Goal: Transaction & Acquisition: Subscribe to service/newsletter

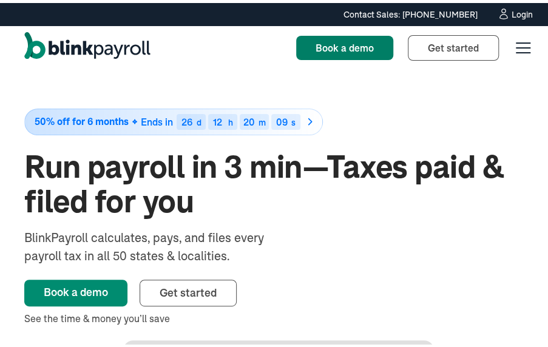
click at [334, 49] on span "Book a demo" at bounding box center [344, 45] width 58 height 12
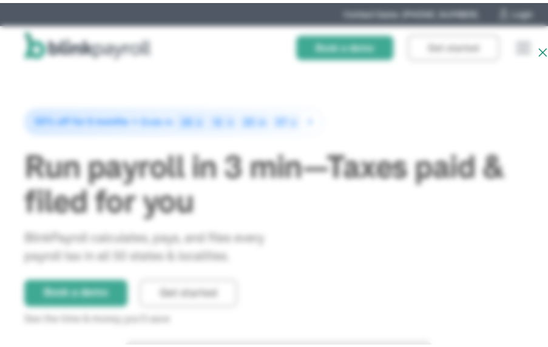
click at [539, 55] on icon at bounding box center [542, 49] width 15 height 15
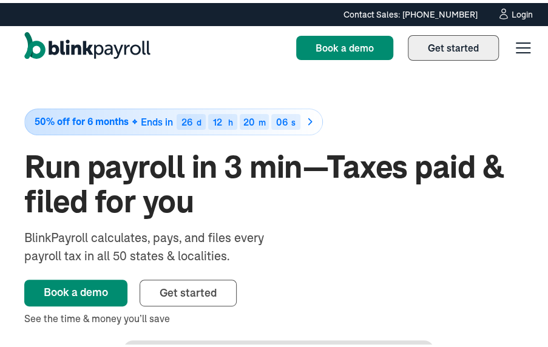
click at [430, 42] on span "Get started" at bounding box center [453, 45] width 51 height 12
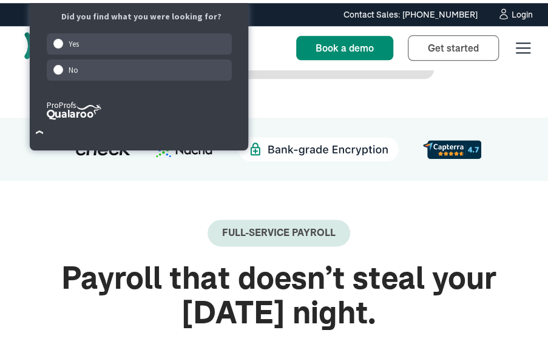
scroll to position [484, 0]
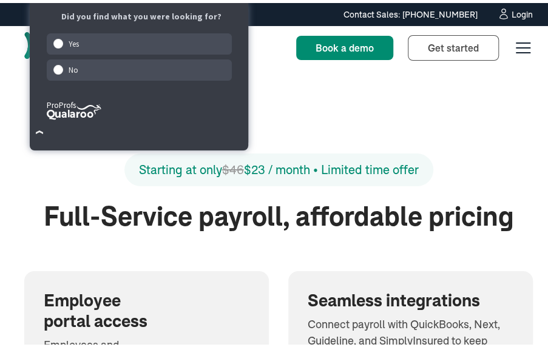
scroll to position [1551, 0]
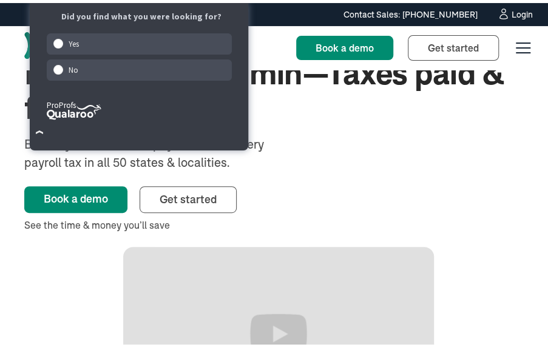
scroll to position [0, 0]
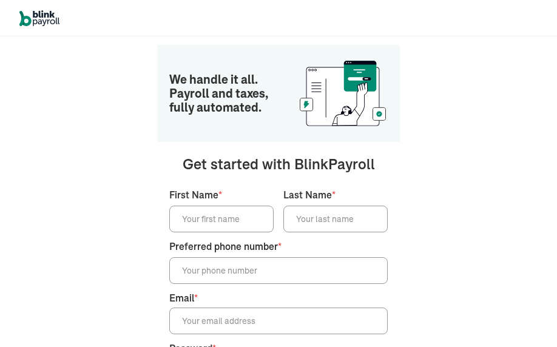
type input "[EMAIL_ADDRESS][DOMAIN_NAME]"
